Goal: Task Accomplishment & Management: Manage account settings

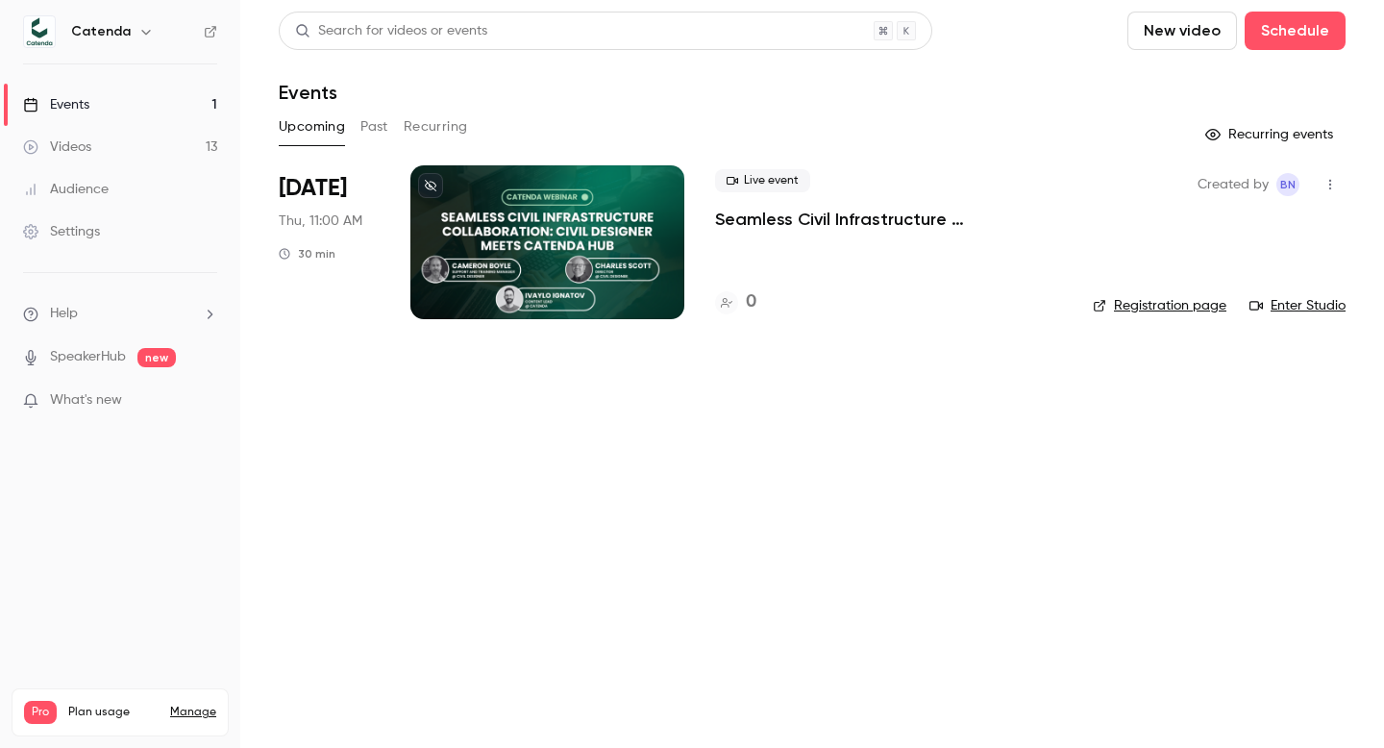
click at [102, 149] on link "Videos 13" at bounding box center [120, 147] width 240 height 42
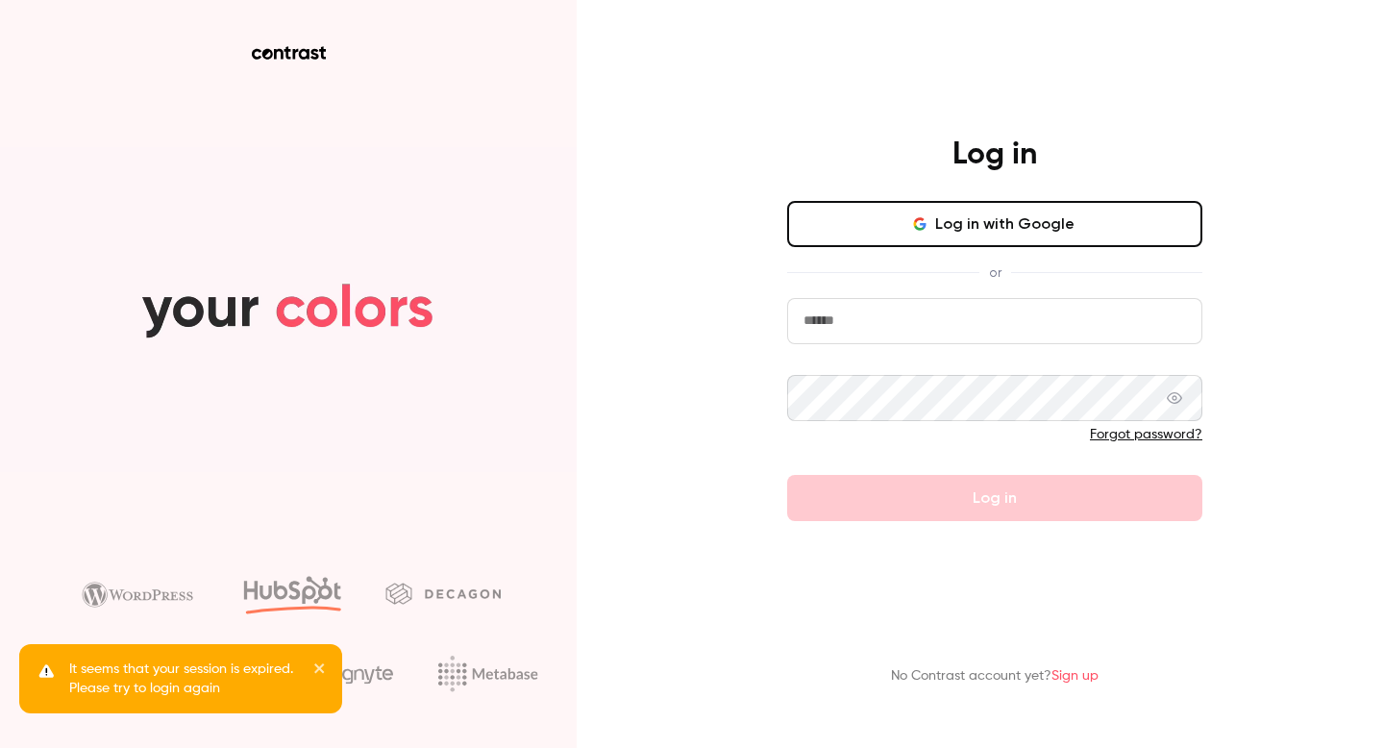
click at [925, 216] on icon "button" at bounding box center [919, 223] width 15 height 15
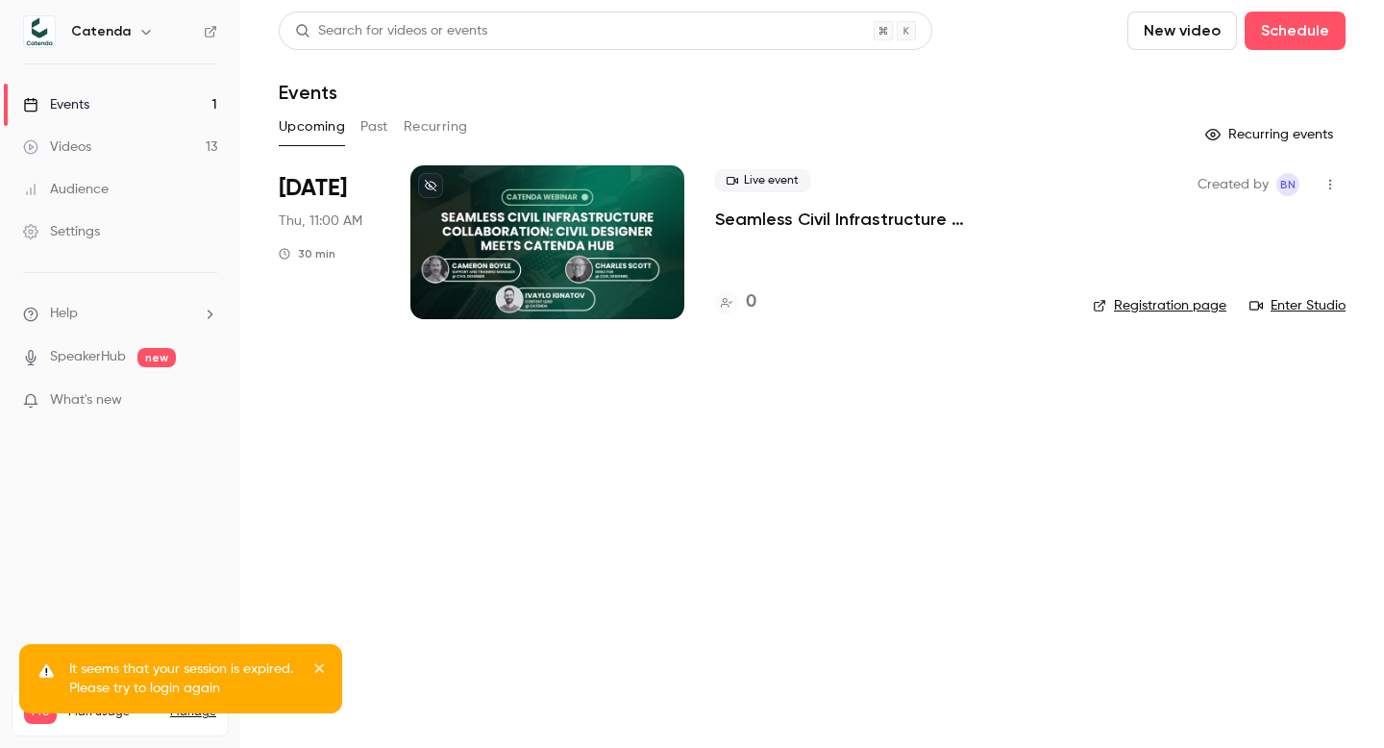
click at [135, 148] on link "Videos 13" at bounding box center [120, 147] width 240 height 42
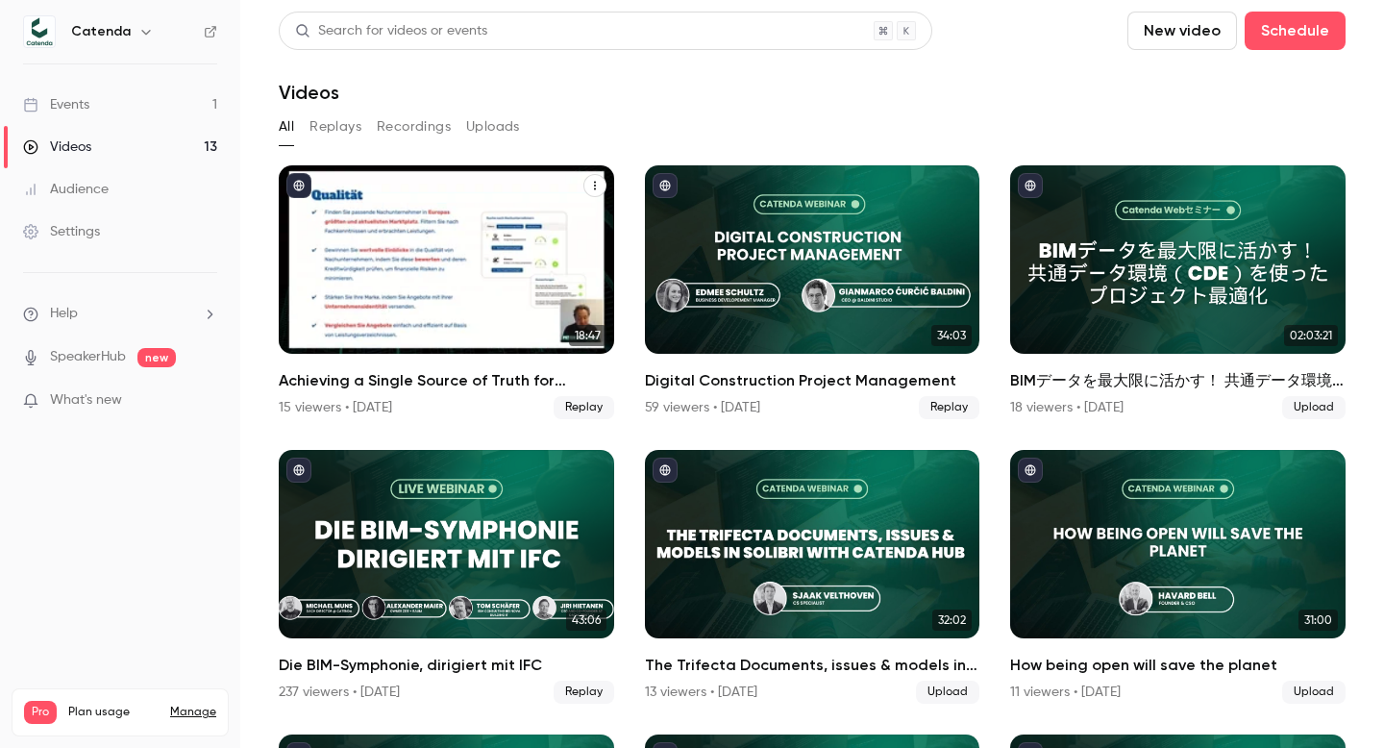
click at [387, 377] on h2 "Achieving a Single Source of Truth for Collaborative BIM with 12build & Catenda" at bounding box center [446, 380] width 335 height 23
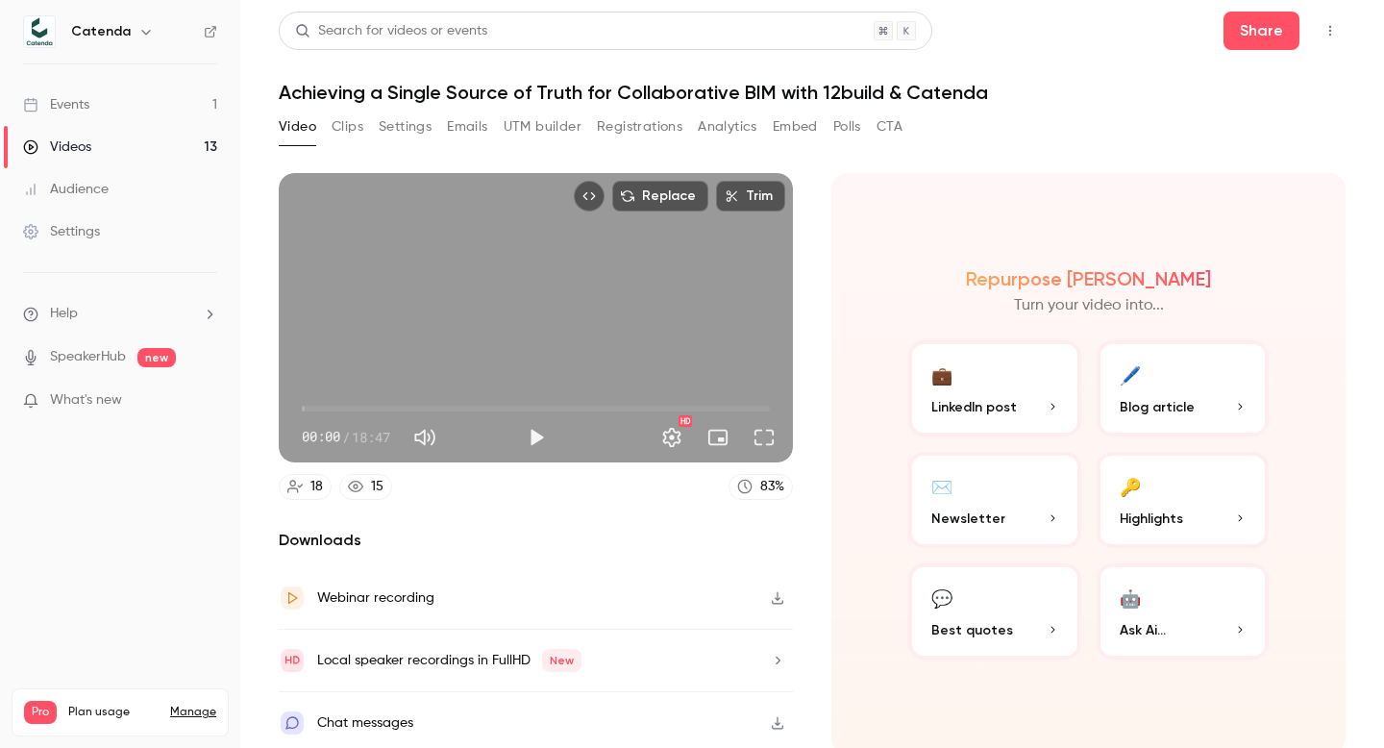
click at [644, 112] on button "Registrations" at bounding box center [640, 126] width 86 height 31
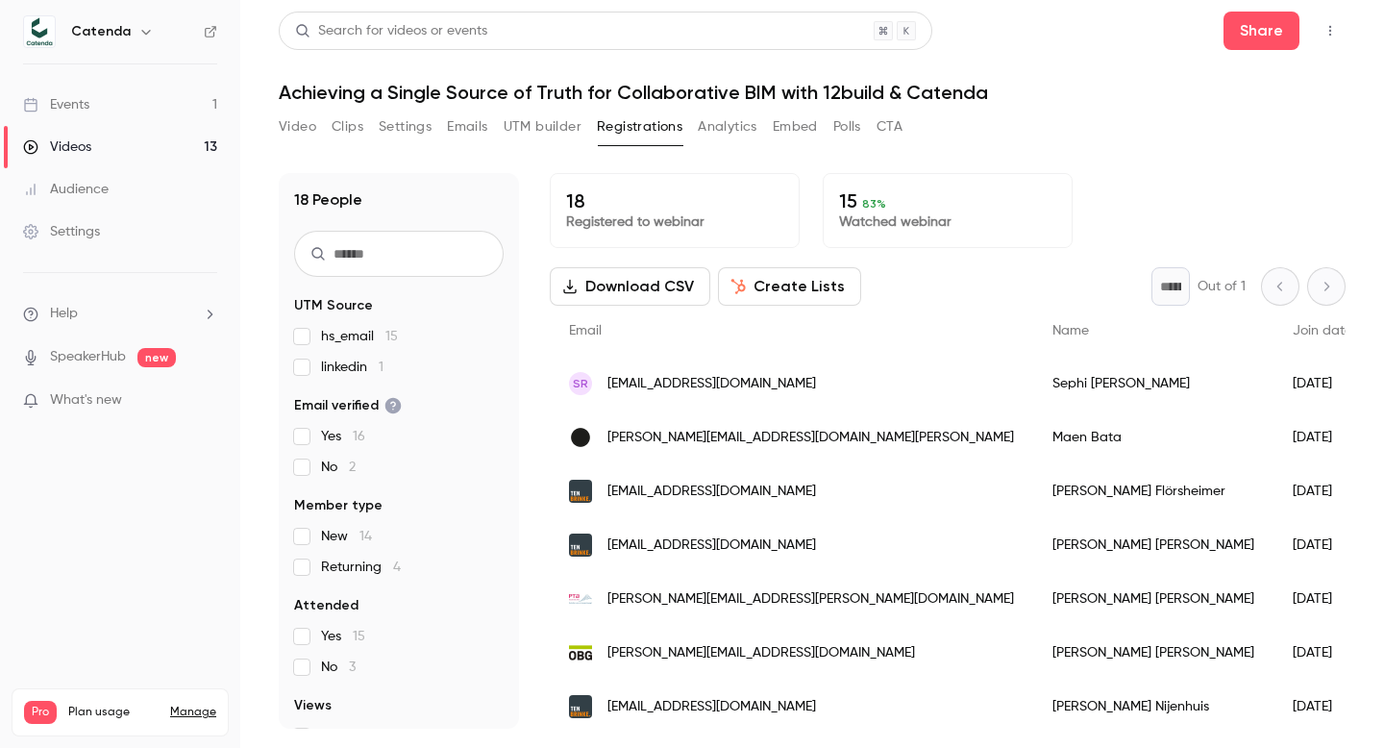
click at [96, 105] on link "Events 1" at bounding box center [120, 105] width 240 height 42
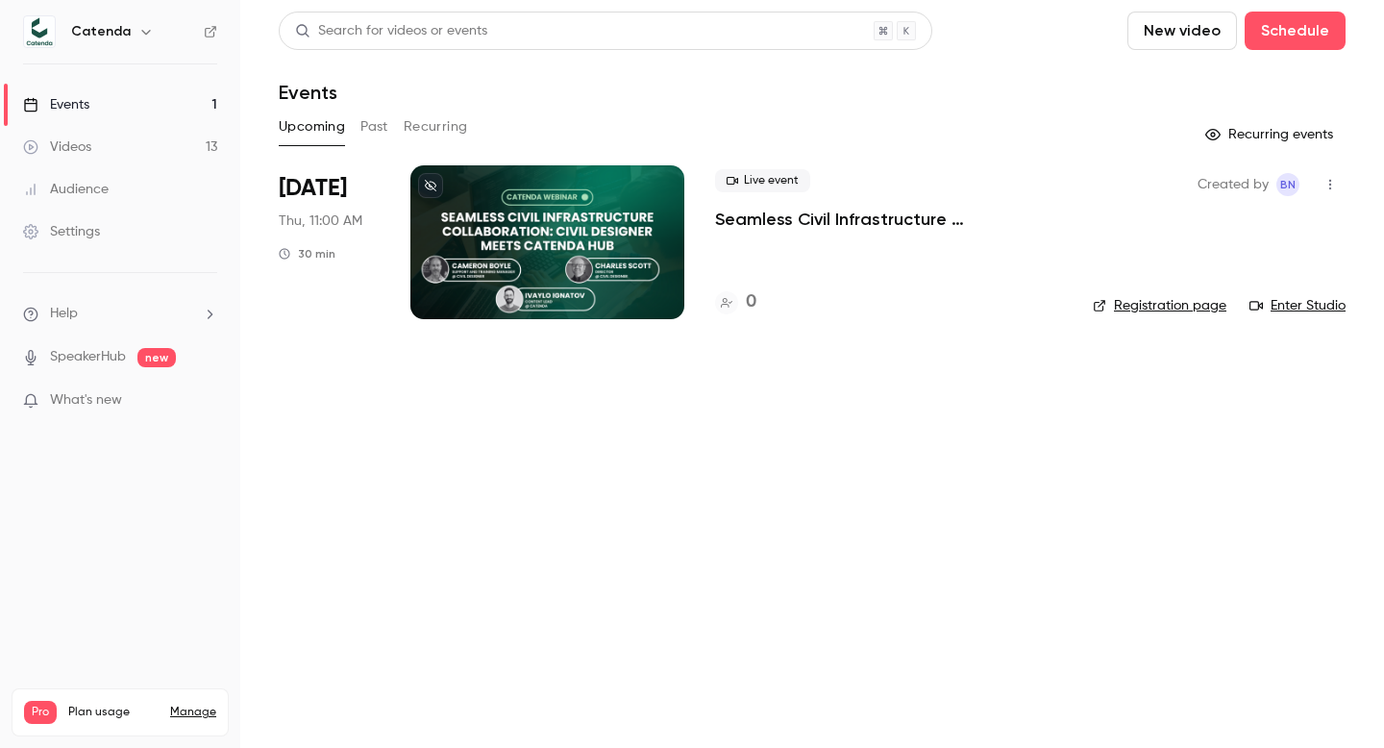
click at [109, 137] on link "Videos 13" at bounding box center [120, 147] width 240 height 42
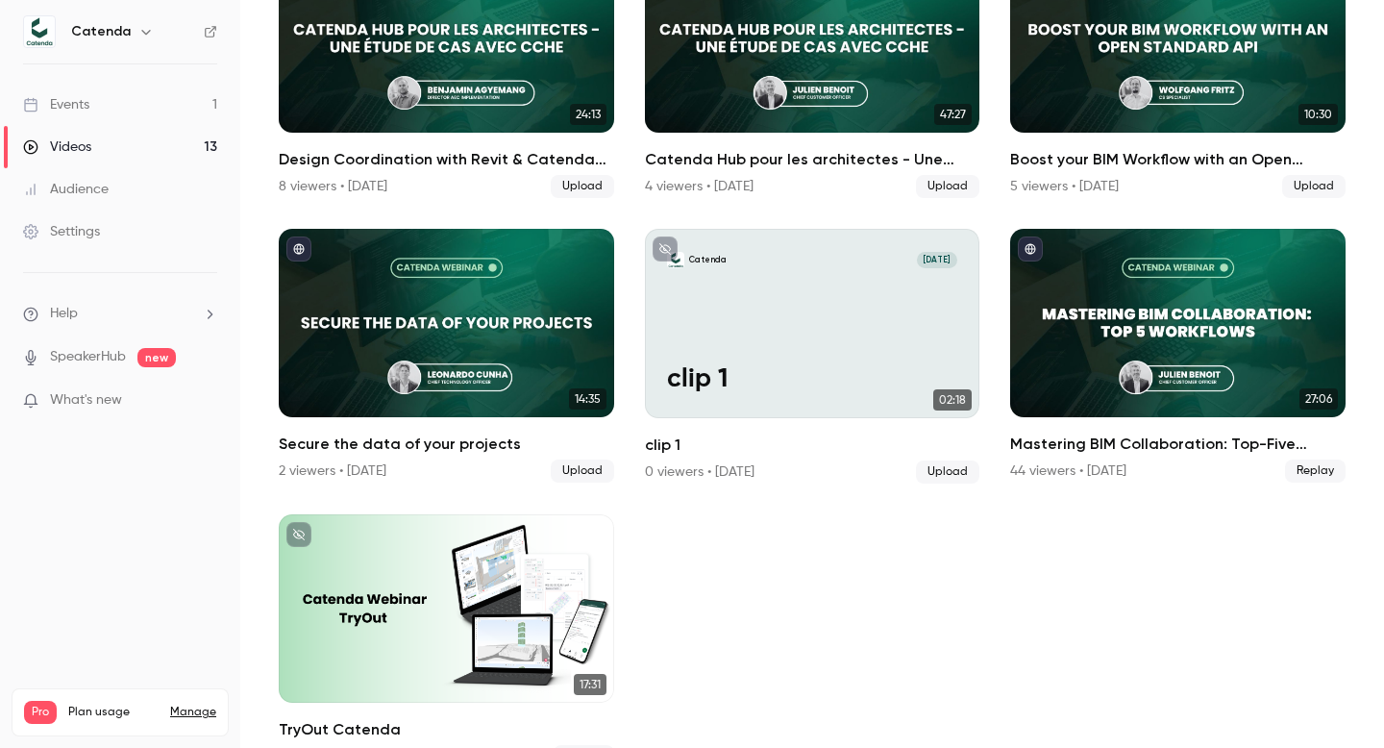
scroll to position [832, 0]
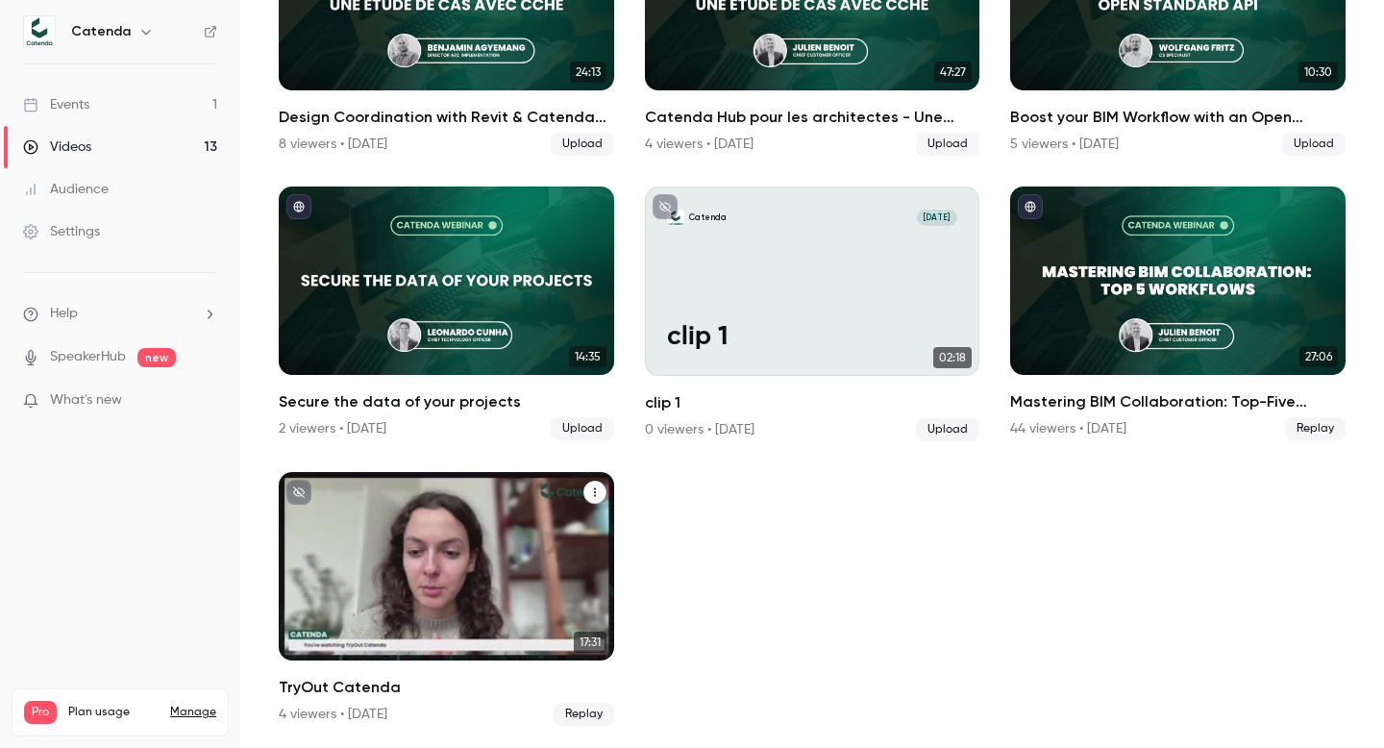
click at [316, 705] on div "4 viewers • [DATE]" at bounding box center [333, 714] width 109 height 19
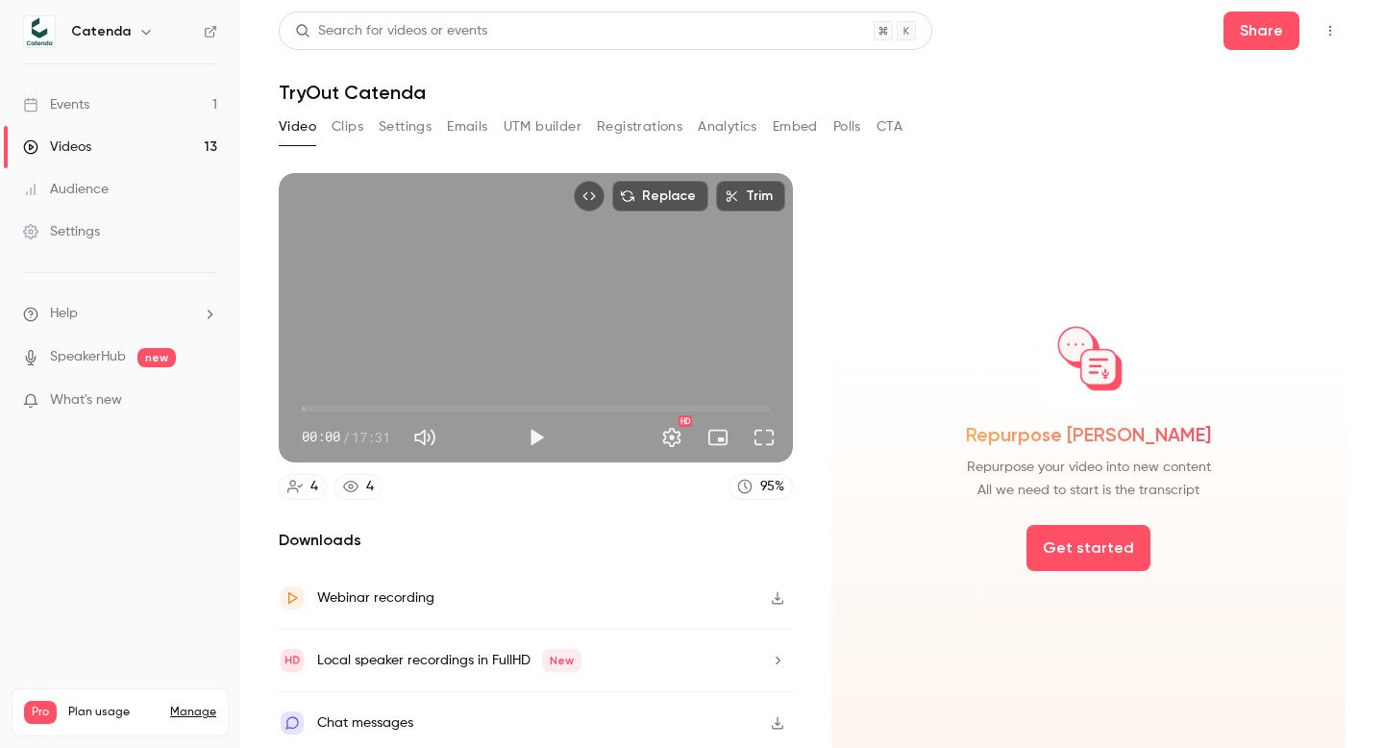
click at [644, 120] on button "Registrations" at bounding box center [640, 126] width 86 height 31
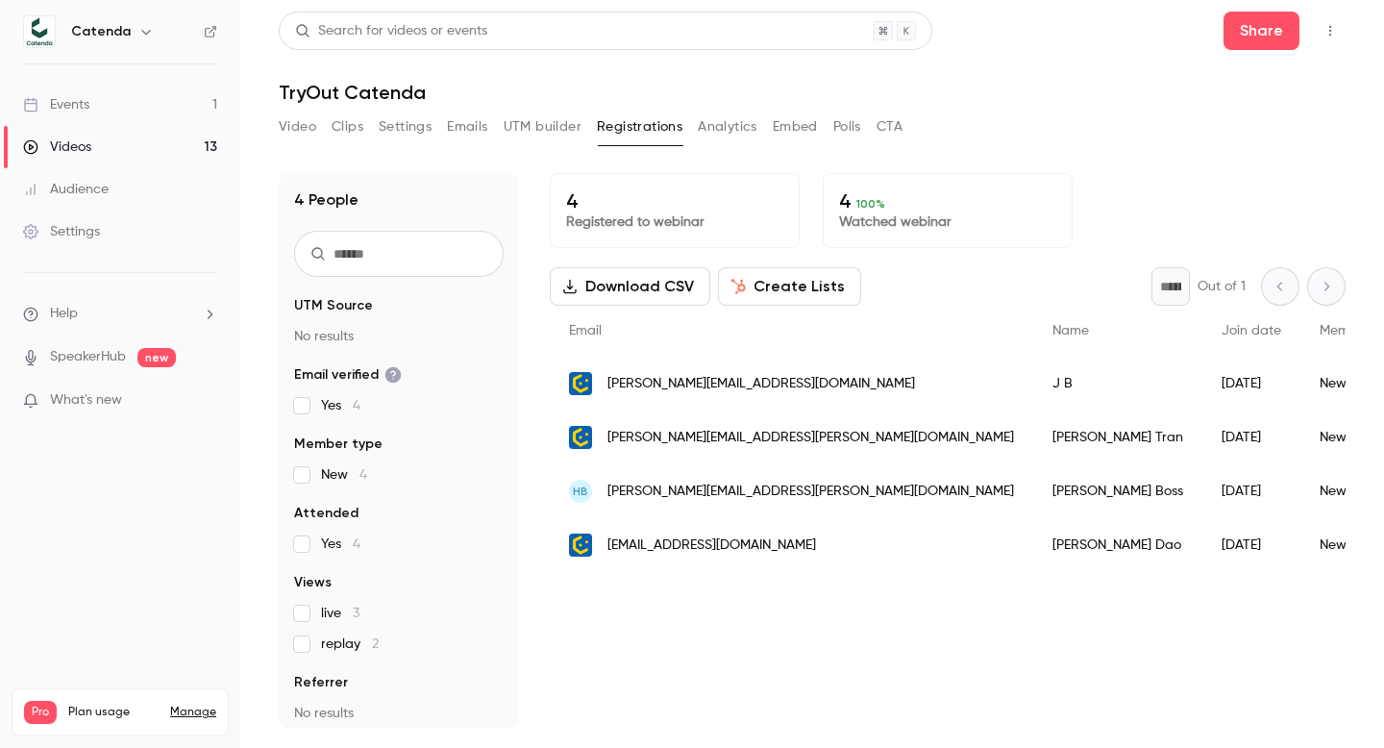
scroll to position [10, 0]
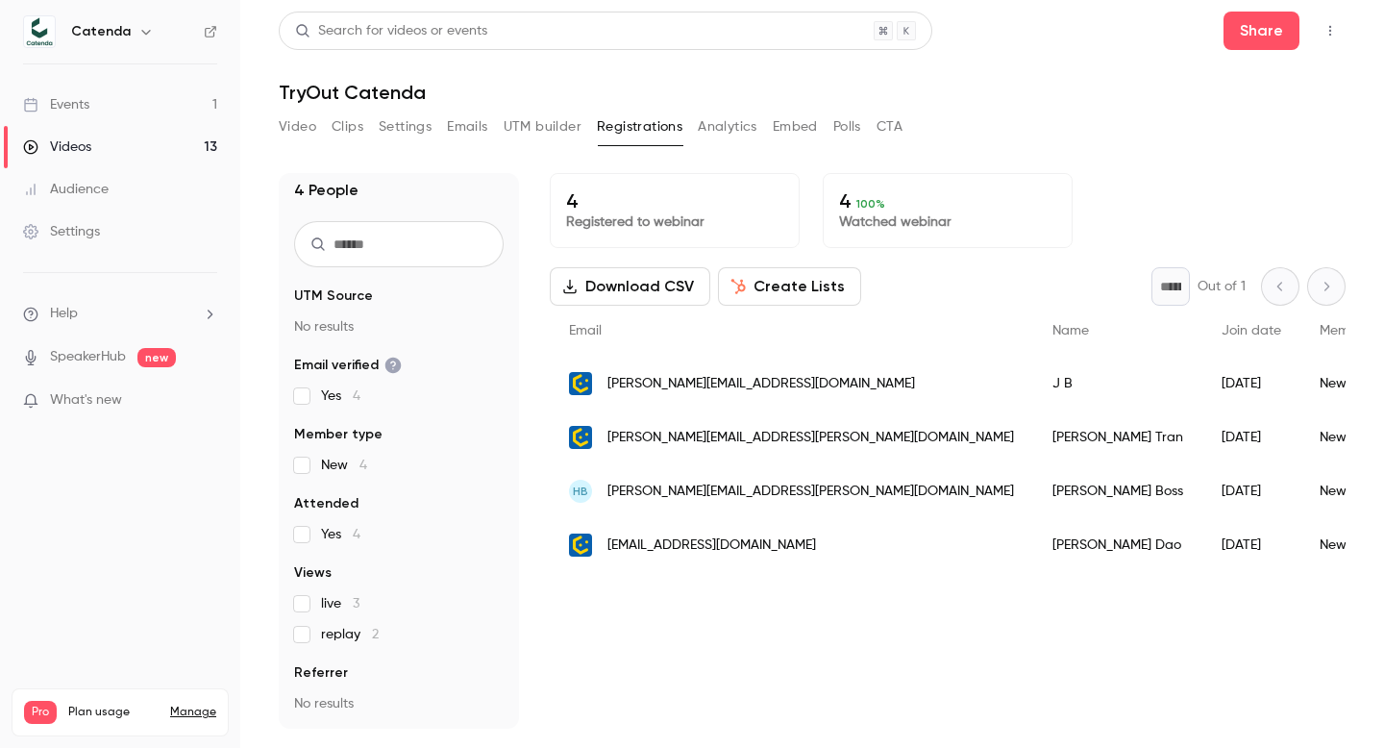
click at [292, 127] on button "Video" at bounding box center [297, 126] width 37 height 31
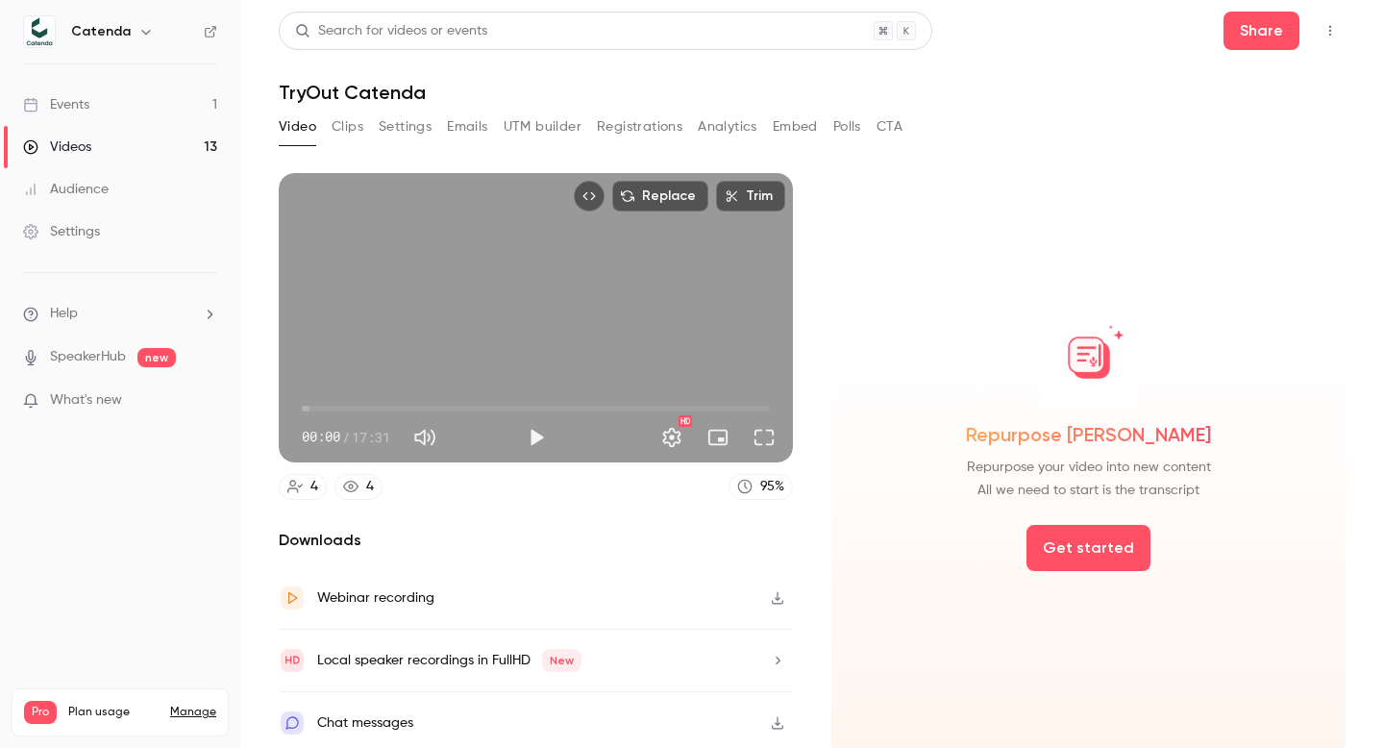
click at [1335, 26] on icon "Top Bar Actions" at bounding box center [1330, 30] width 15 height 13
click at [1193, 181] on div "Delete" at bounding box center [1256, 179] width 150 height 19
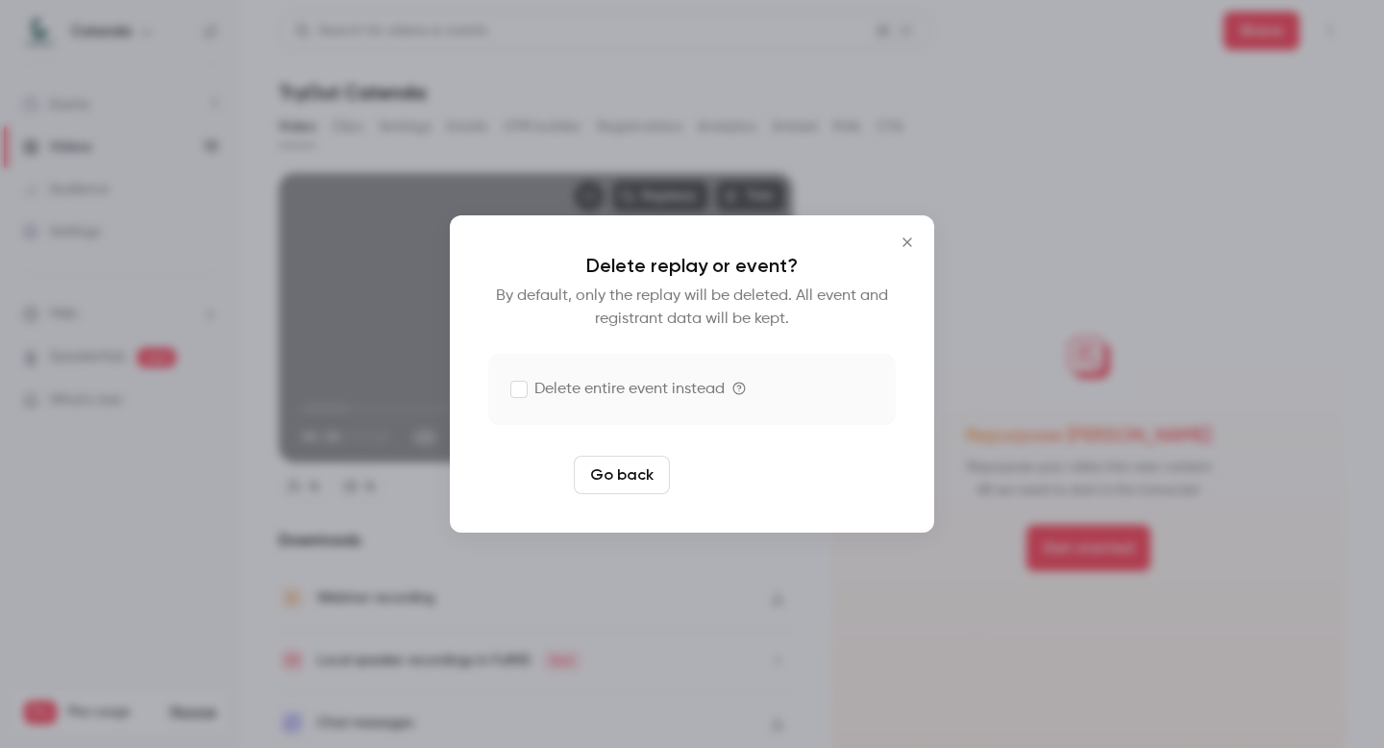
click at [752, 481] on button "Delete replay" at bounding box center [745, 475] width 134 height 38
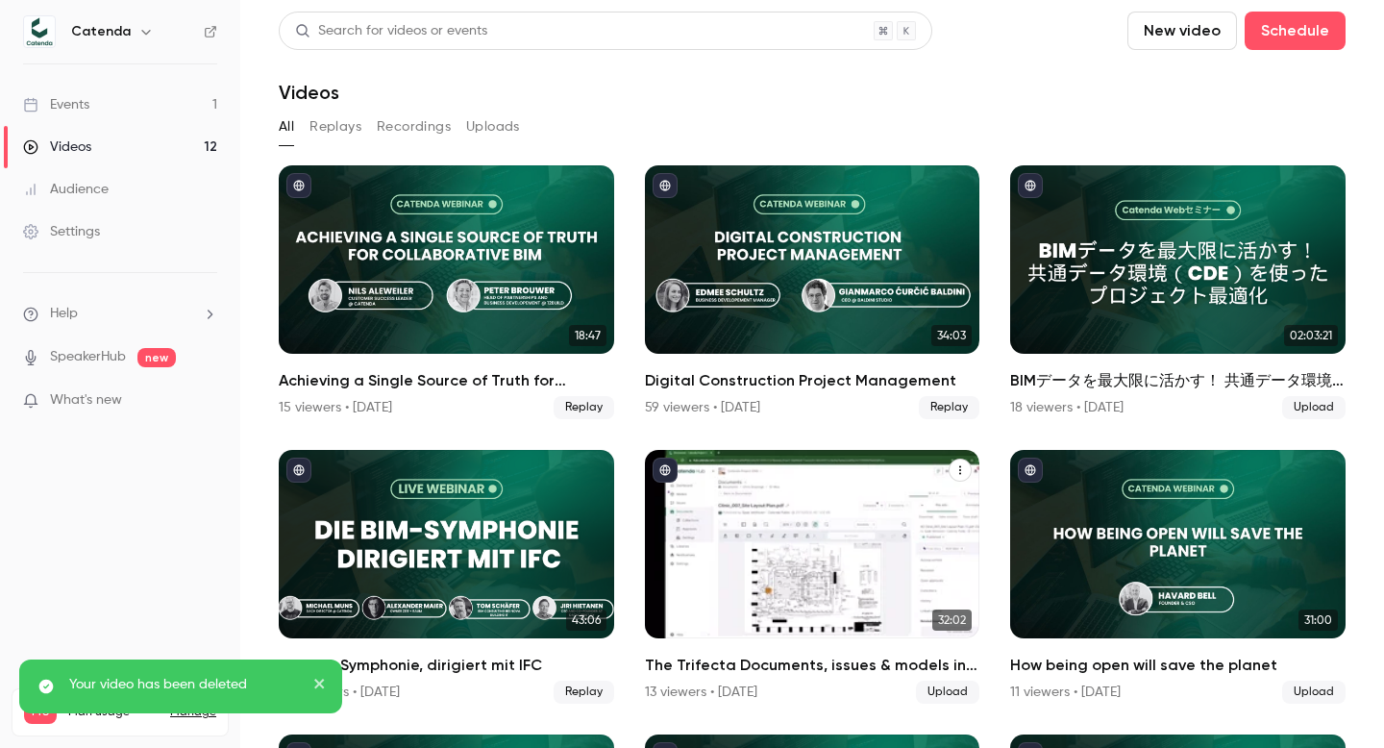
scroll to position [548, 0]
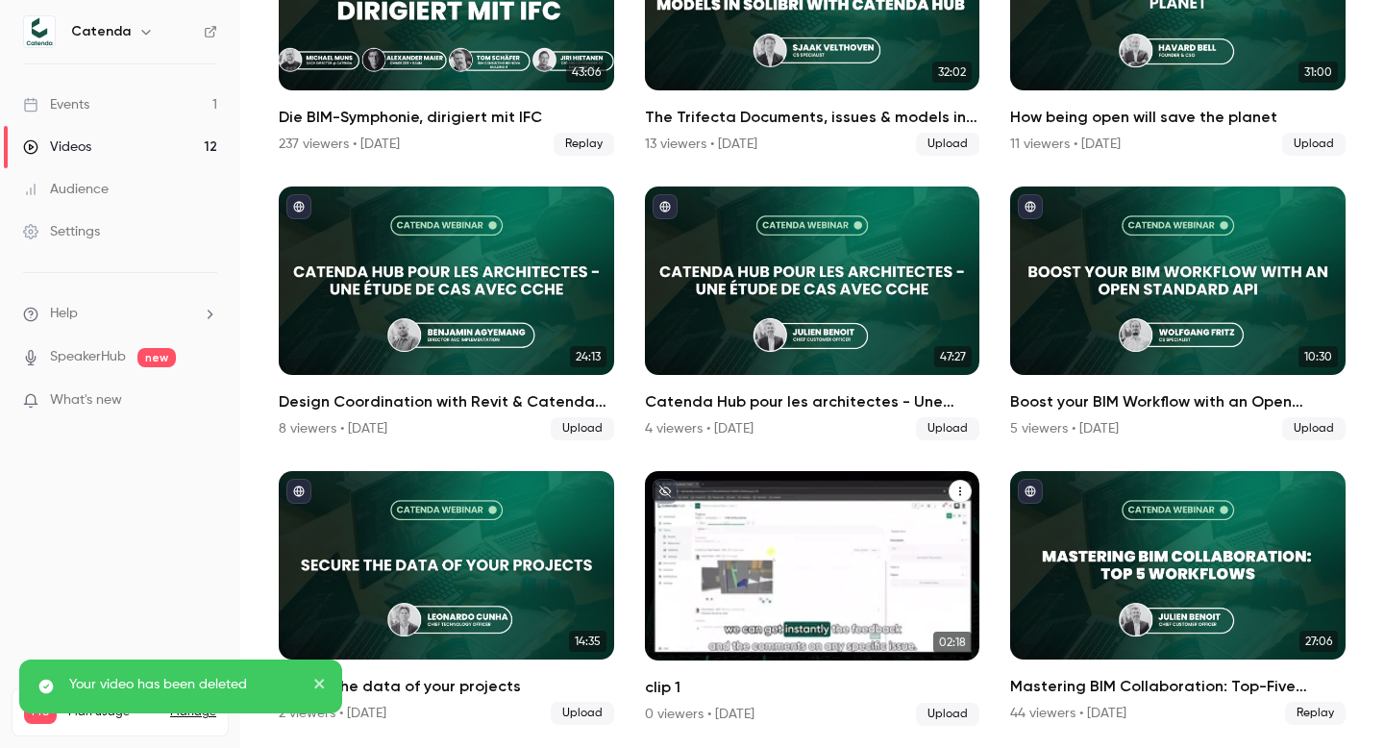
click at [953, 493] on button "clip 1" at bounding box center [960, 491] width 23 height 23
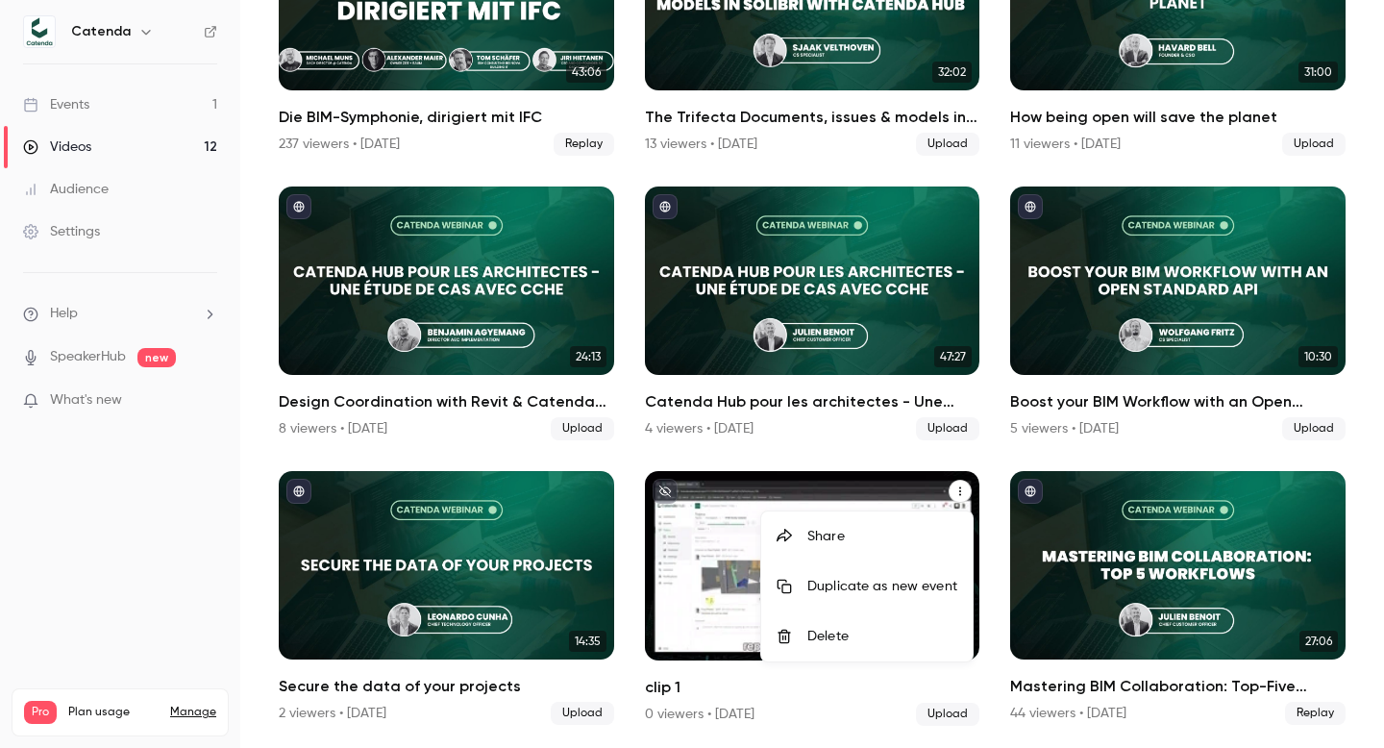
click at [905, 636] on div "Delete" at bounding box center [882, 636] width 150 height 19
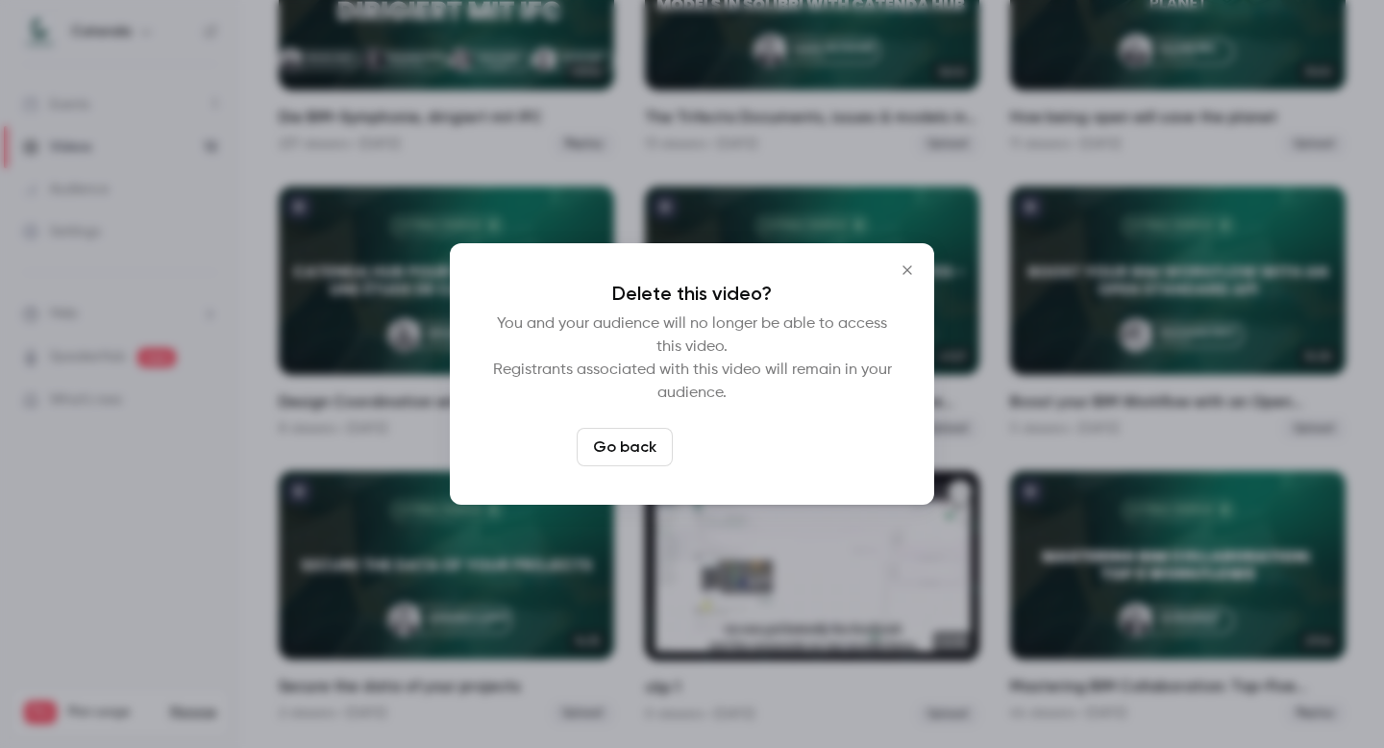
click at [751, 446] on button "Delete video" at bounding box center [744, 447] width 128 height 38
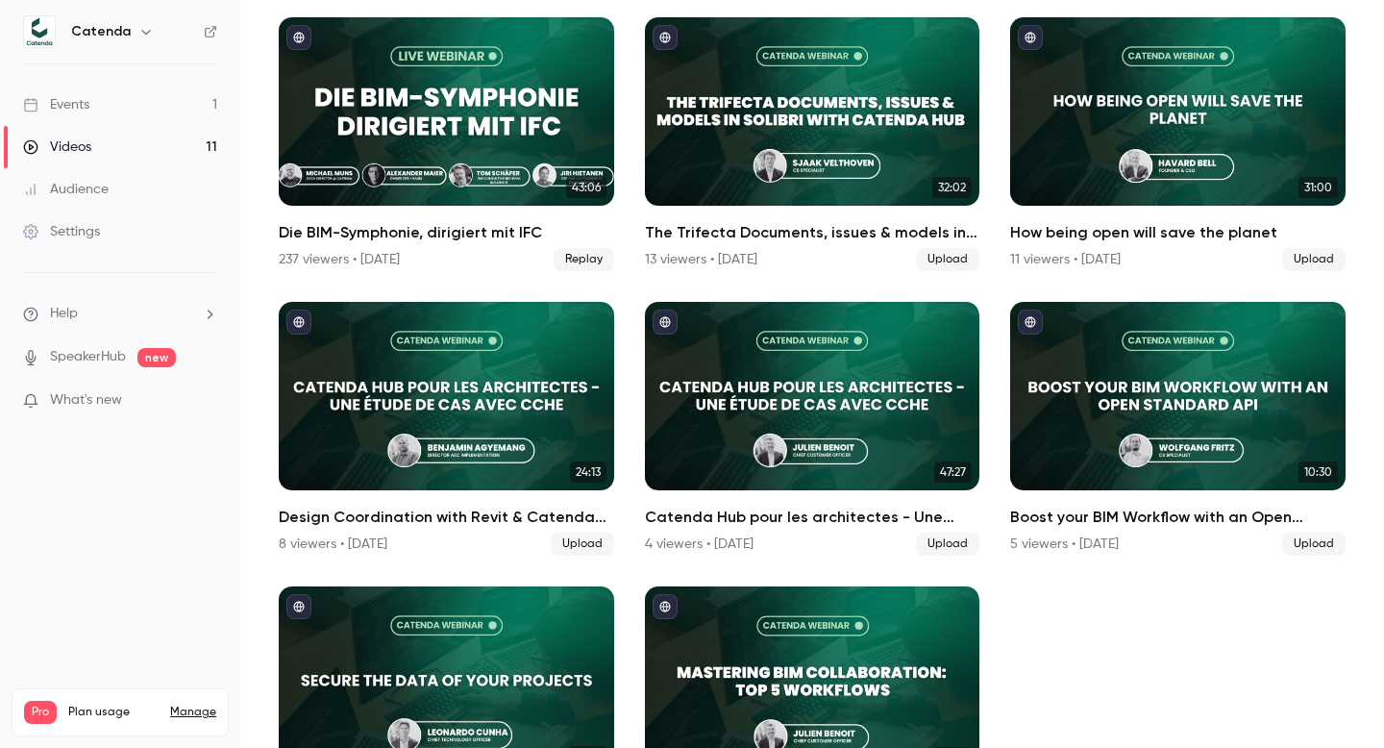
scroll to position [433, 0]
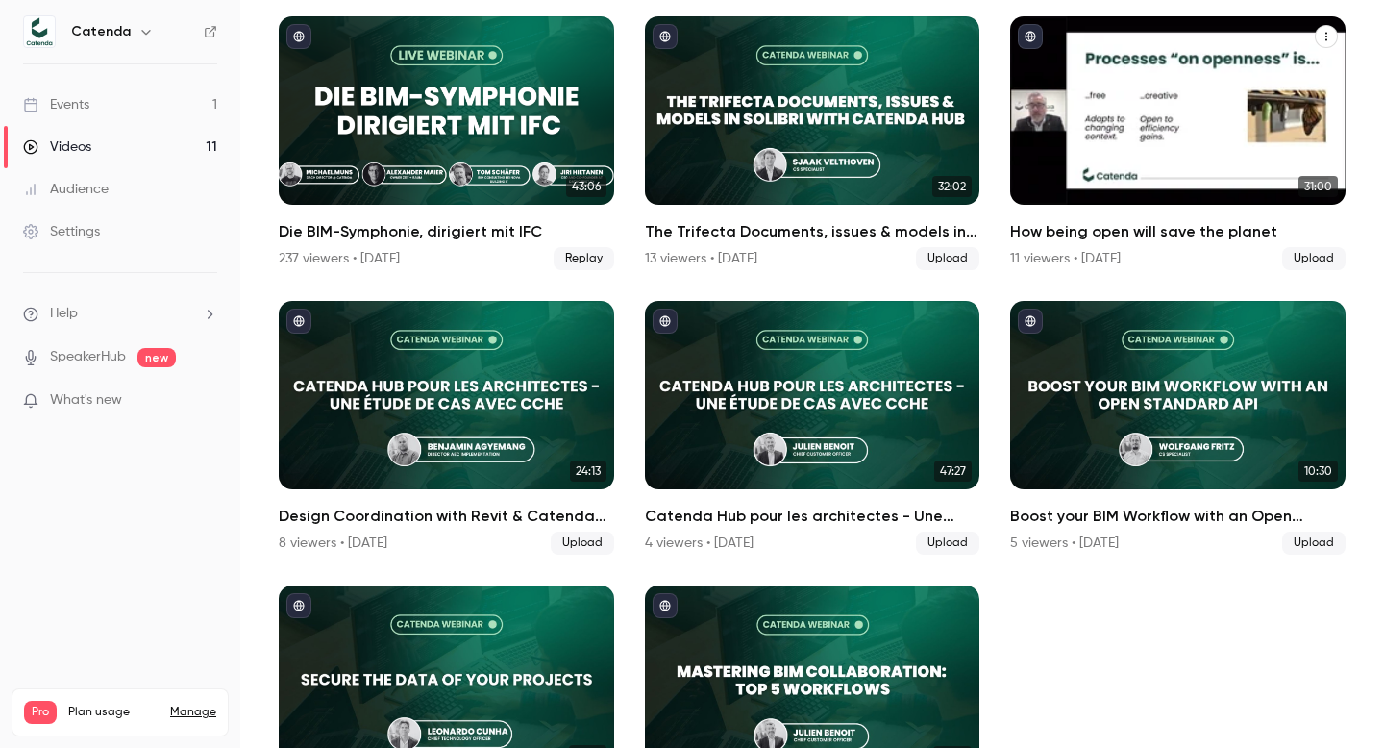
click at [1106, 168] on div "How being open will save the planet" at bounding box center [1177, 110] width 335 height 188
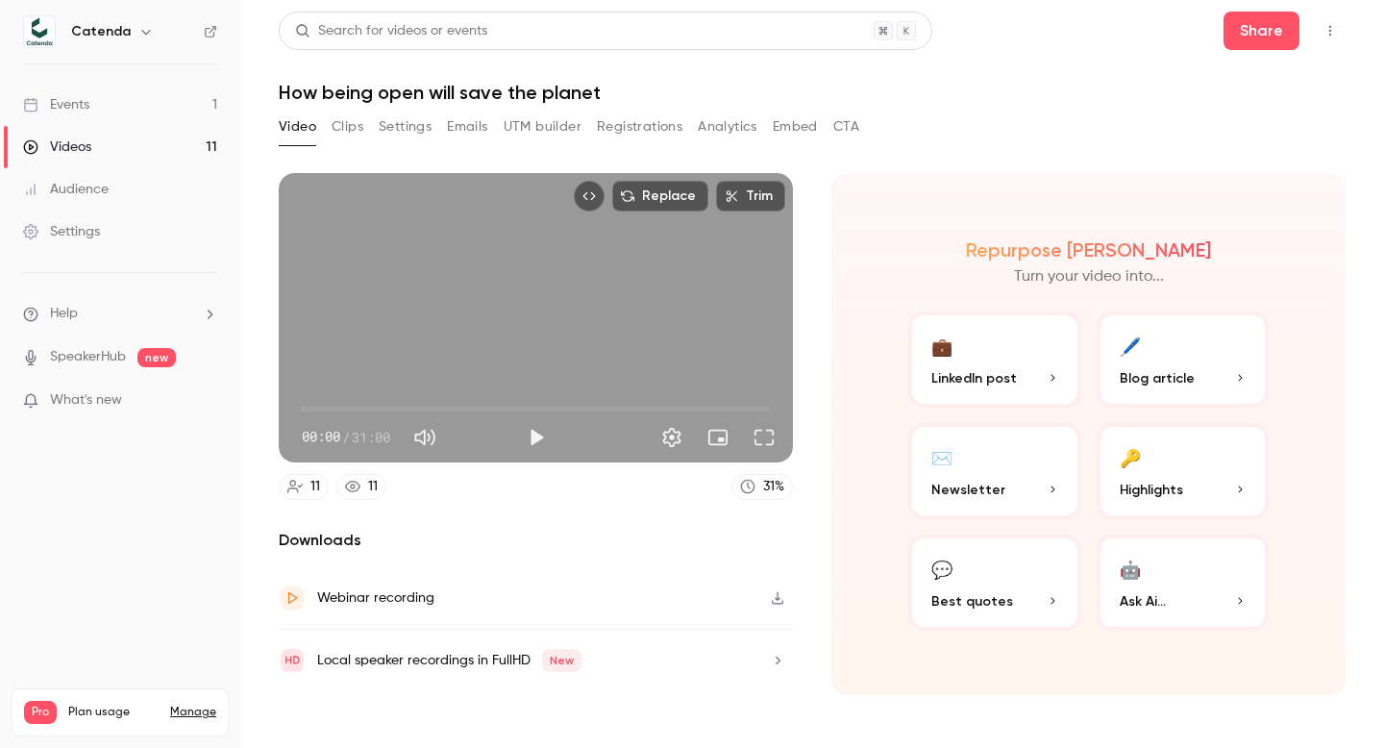
click at [632, 138] on button "Registrations" at bounding box center [640, 126] width 86 height 31
click at [119, 139] on link "Videos 11" at bounding box center [120, 147] width 240 height 42
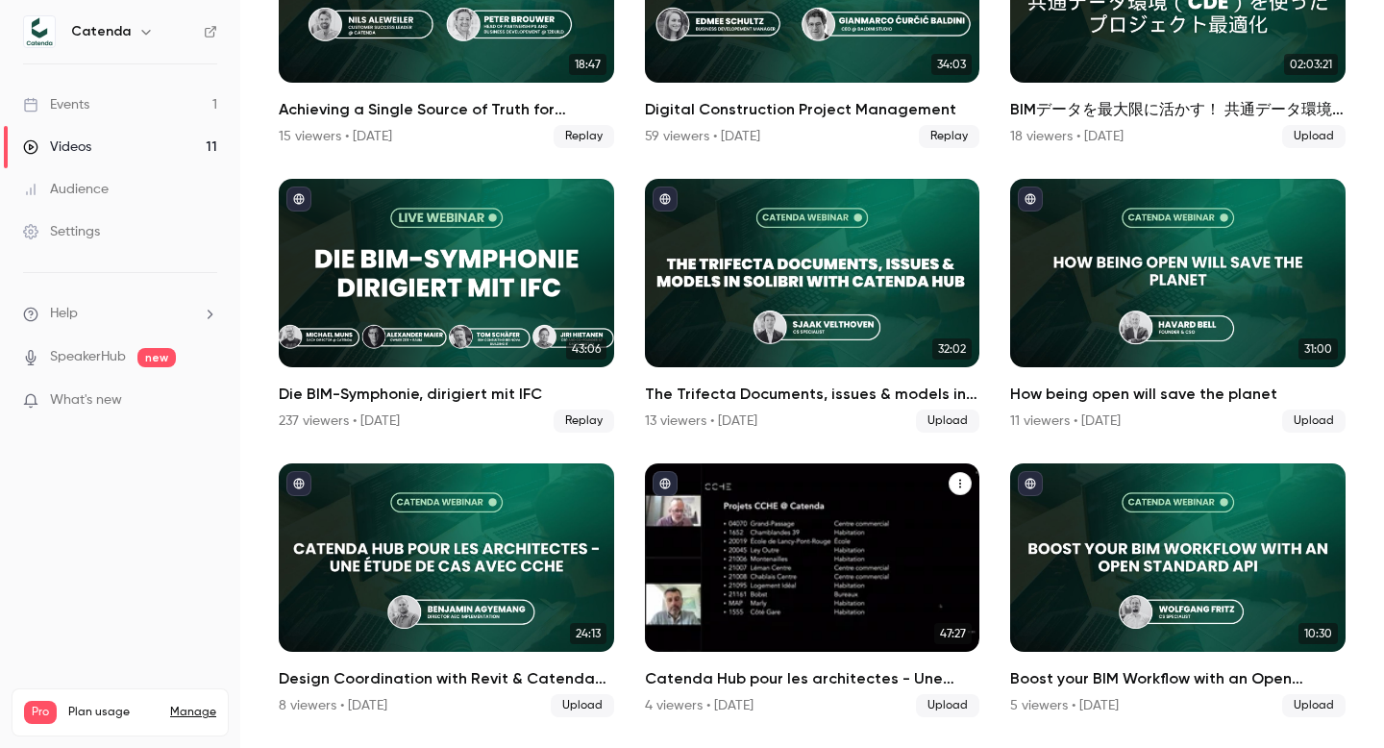
scroll to position [272, 0]
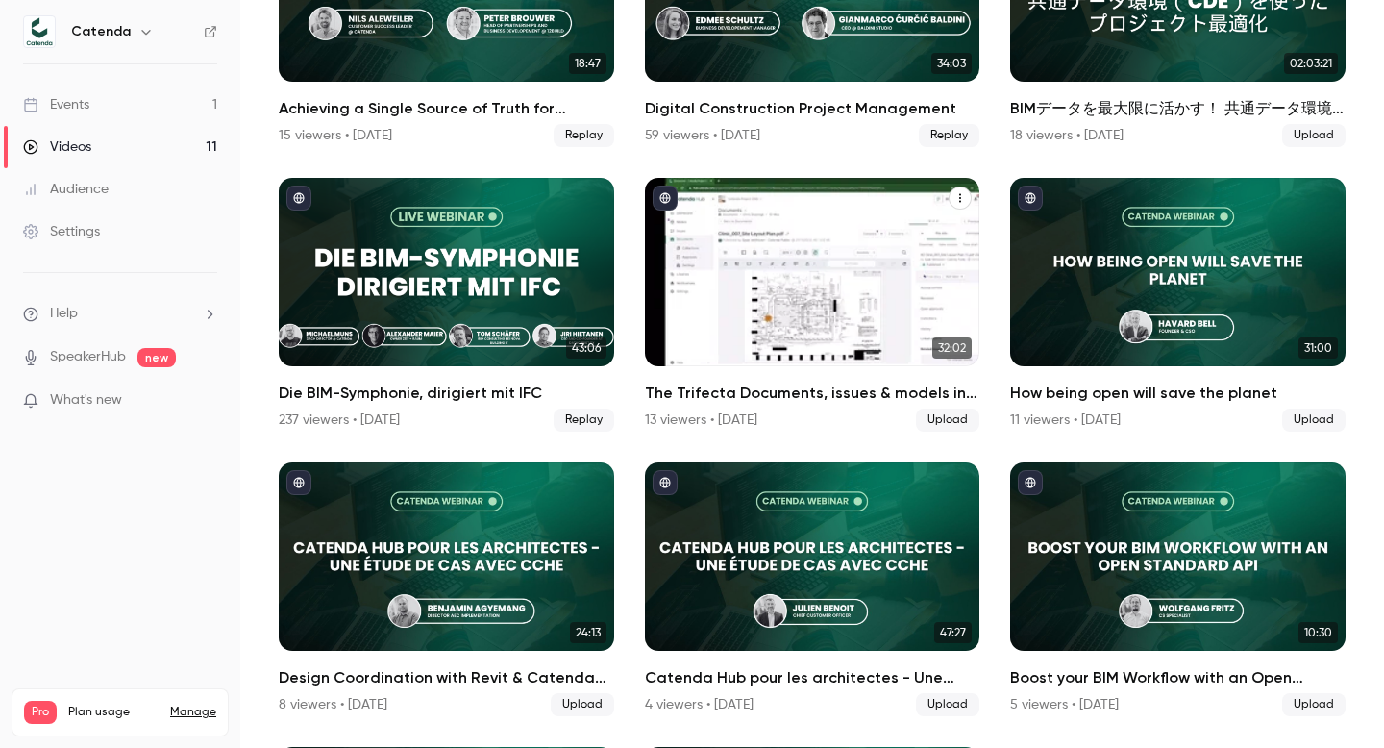
click at [757, 423] on div "13 viewers • [DATE]" at bounding box center [701, 419] width 112 height 19
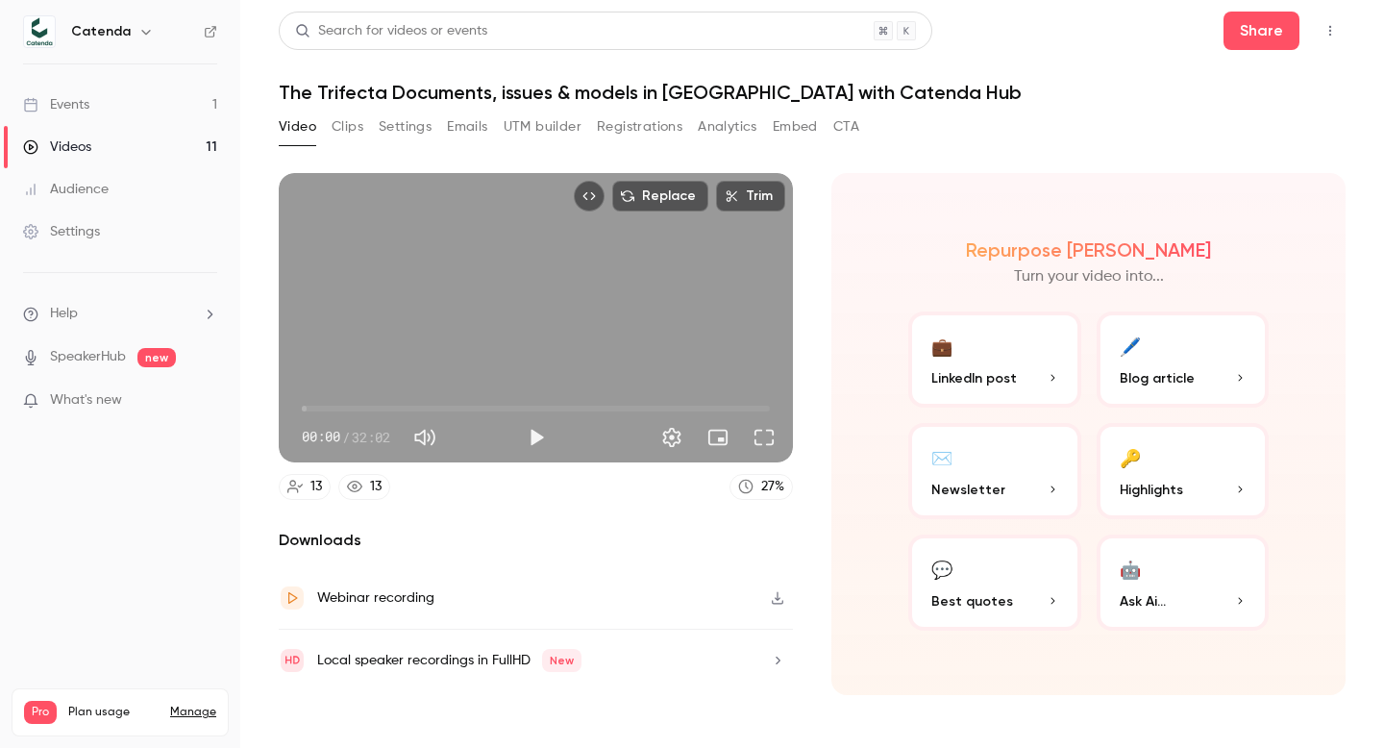
click at [641, 131] on button "Registrations" at bounding box center [640, 126] width 86 height 31
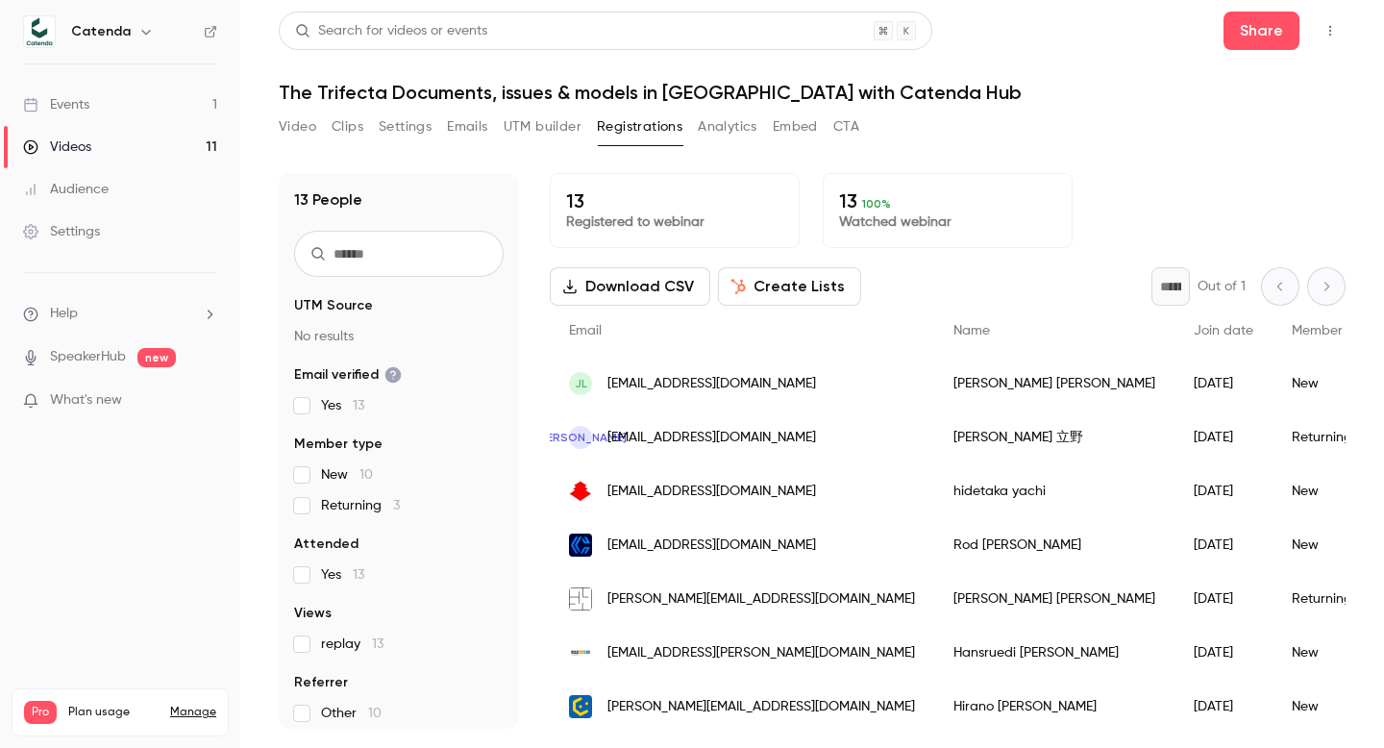
click at [140, 95] on link "Events 1" at bounding box center [120, 105] width 240 height 42
